Goal: Navigation & Orientation: Find specific page/section

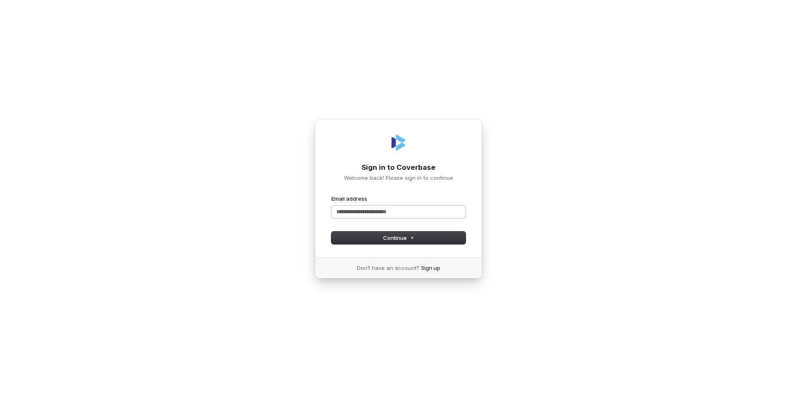
click at [358, 211] on input "Email address" at bounding box center [399, 212] width 134 height 13
click at [395, 235] on span "Continue" at bounding box center [398, 238] width 31 height 8
type input "**********"
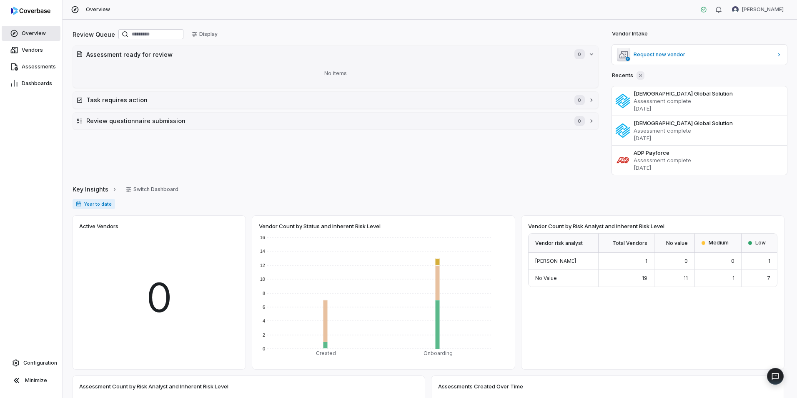
click at [42, 34] on span "Overview" at bounding box center [34, 33] width 24 height 7
click at [33, 50] on span "Vendors" at bounding box center [32, 50] width 21 height 7
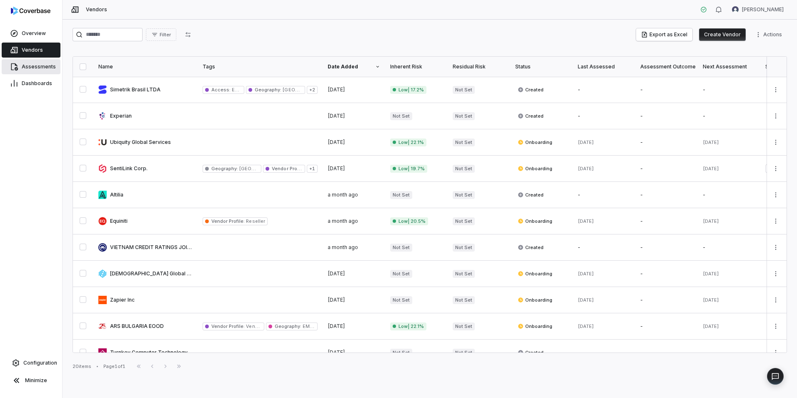
click at [50, 69] on span "Assessments" at bounding box center [39, 66] width 34 height 7
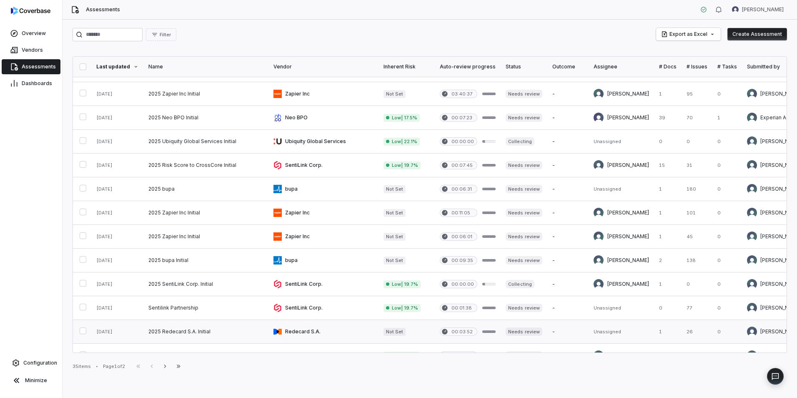
scroll to position [318, 0]
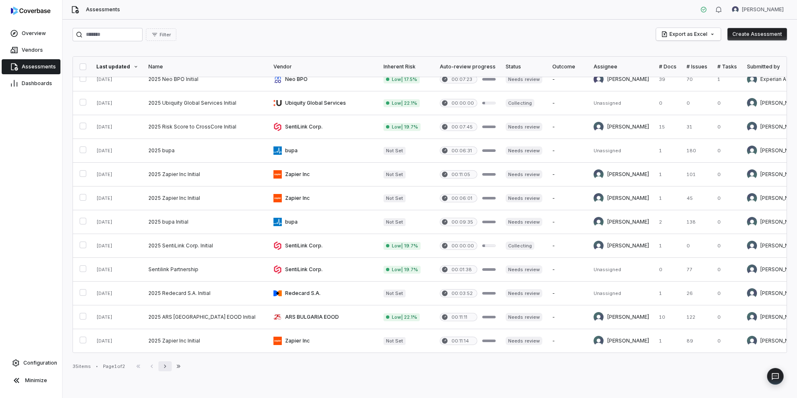
click at [168, 366] on icon "button" at bounding box center [165, 366] width 7 height 7
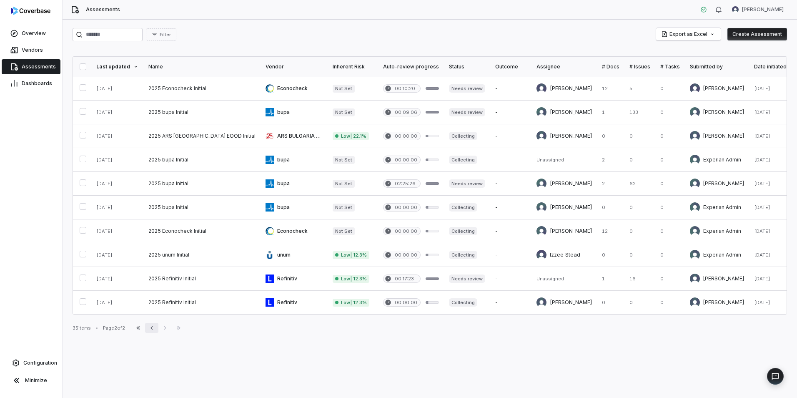
click at [155, 327] on icon "button" at bounding box center [151, 327] width 7 height 7
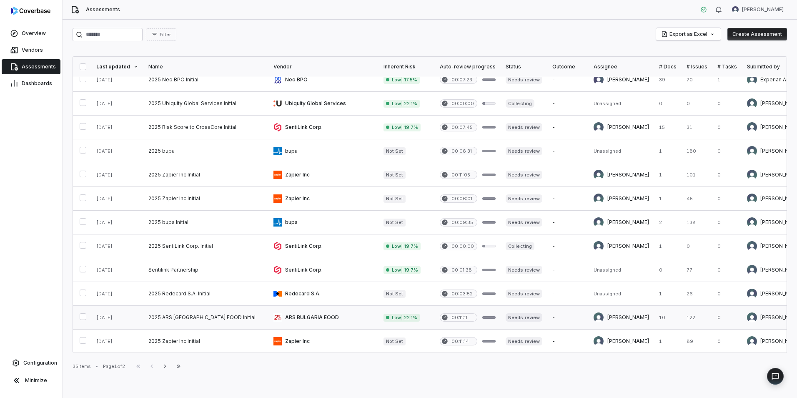
scroll to position [318, 0]
click at [168, 365] on icon "button" at bounding box center [165, 366] width 7 height 7
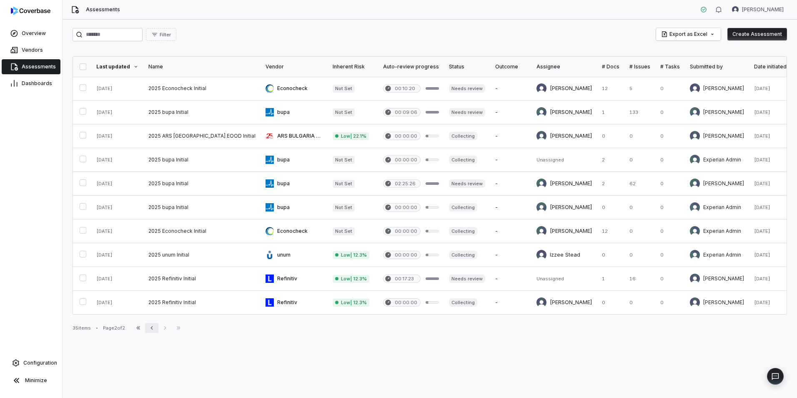
click at [155, 331] on icon "button" at bounding box center [151, 327] width 7 height 7
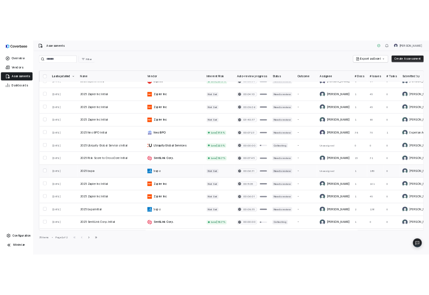
scroll to position [110, 0]
